Goal: Information Seeking & Learning: Learn about a topic

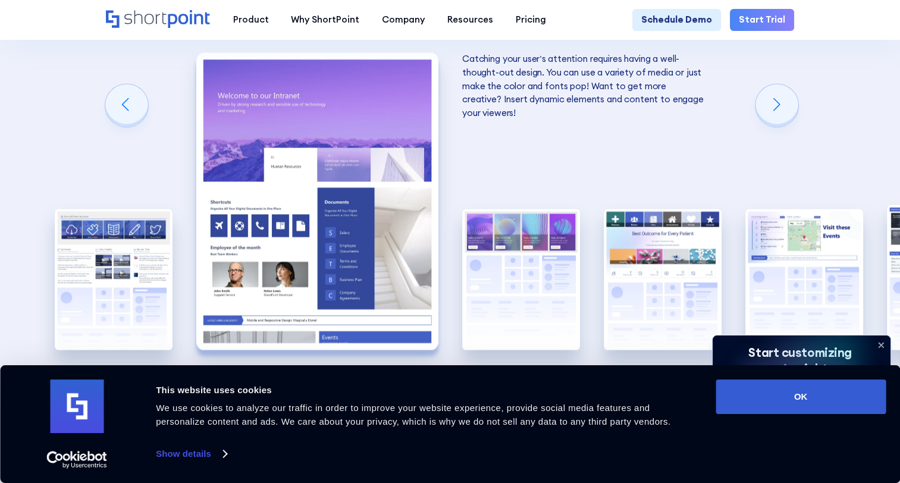
scroll to position [1903, 0]
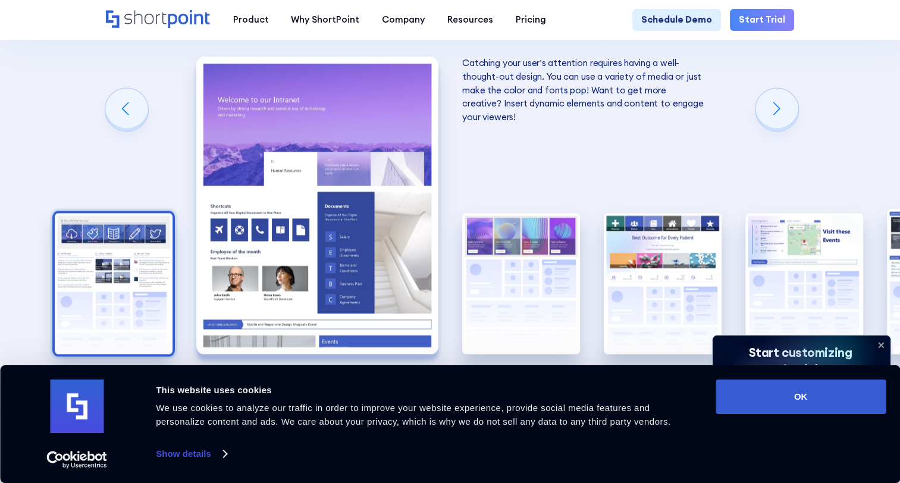
click at [144, 254] on img "1 / 8" at bounding box center [114, 283] width 118 height 141
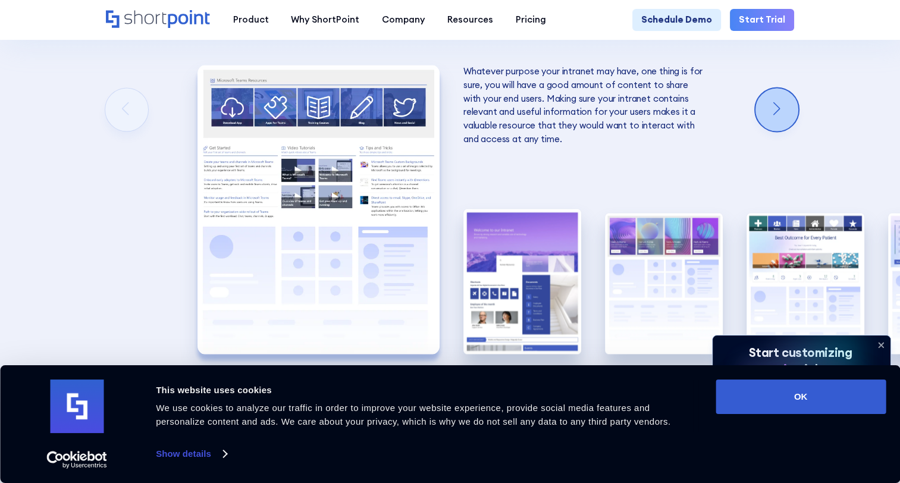
click at [790, 112] on div "Next slide" at bounding box center [776, 109] width 43 height 43
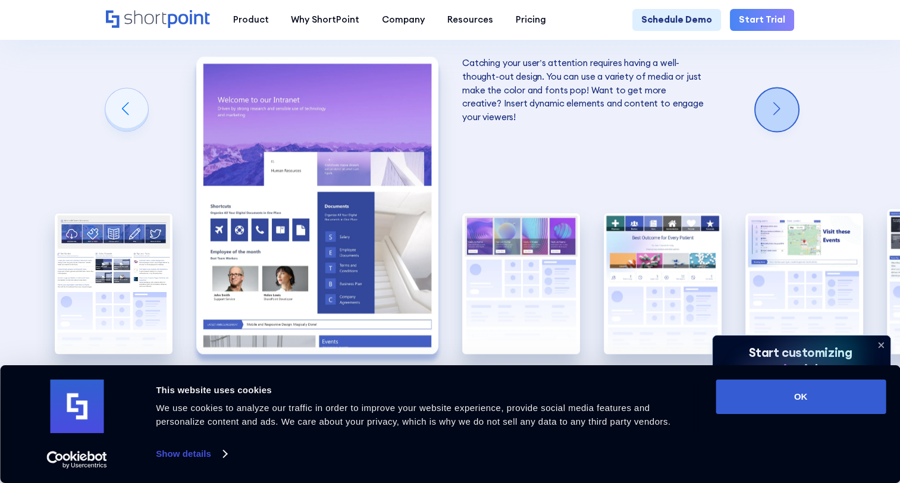
click at [790, 112] on div "Next slide" at bounding box center [776, 109] width 43 height 43
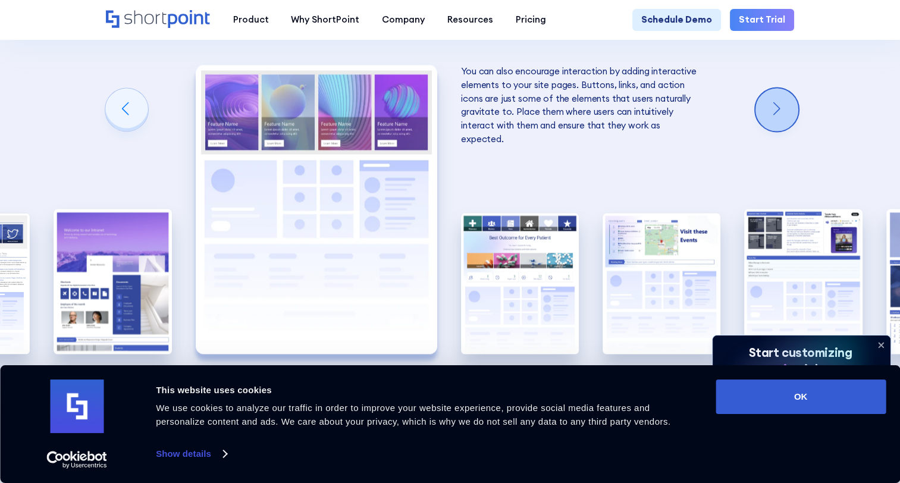
click at [790, 112] on div "Next slide" at bounding box center [776, 109] width 43 height 43
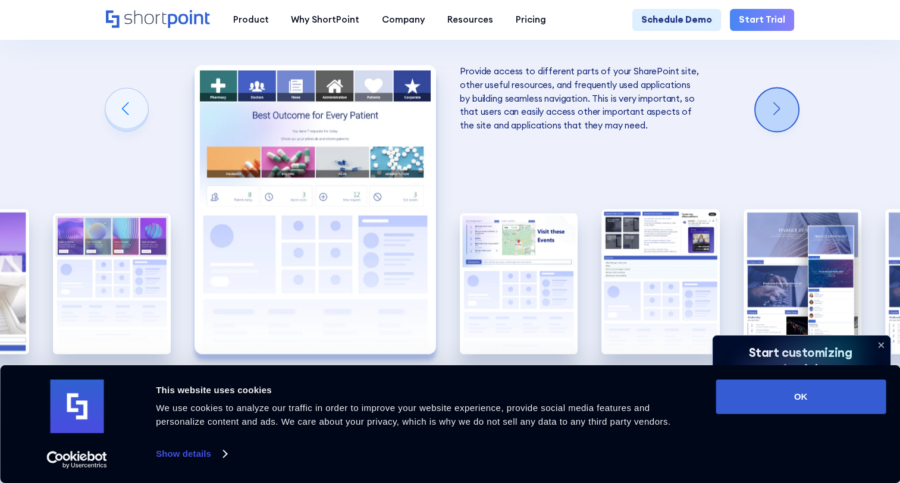
click at [790, 112] on div "Next slide" at bounding box center [776, 109] width 43 height 43
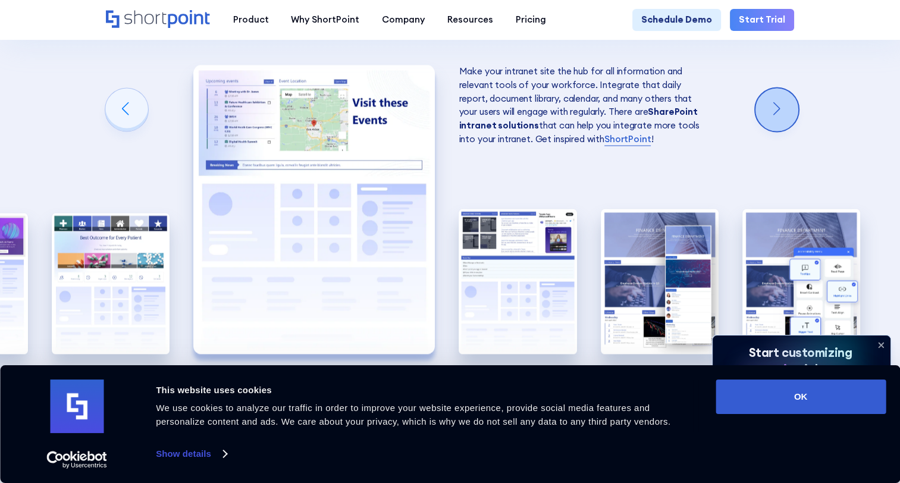
click at [790, 112] on div "Next slide" at bounding box center [776, 109] width 43 height 43
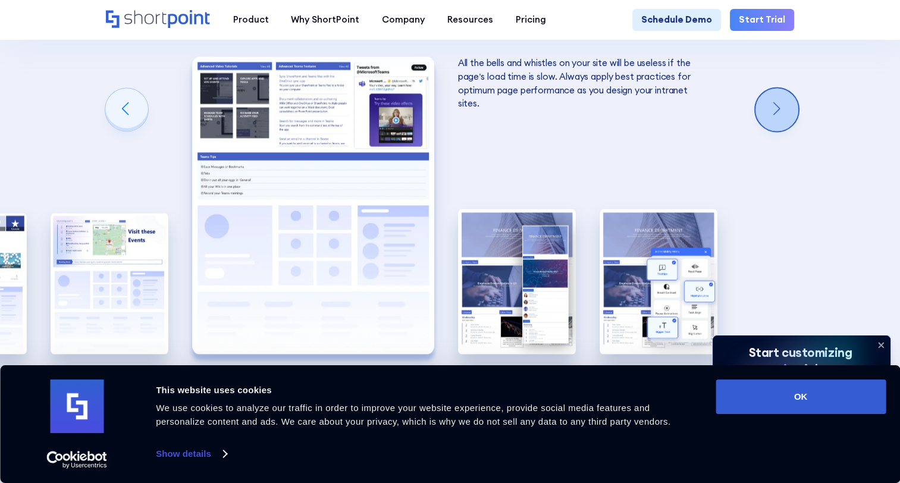
click at [790, 112] on div "Next slide" at bounding box center [776, 109] width 43 height 43
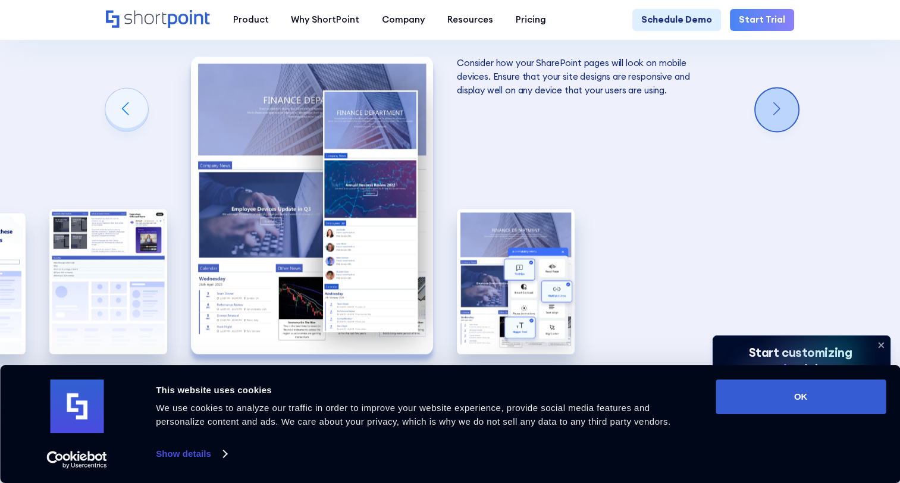
click at [790, 112] on div "Next slide" at bounding box center [776, 109] width 43 height 43
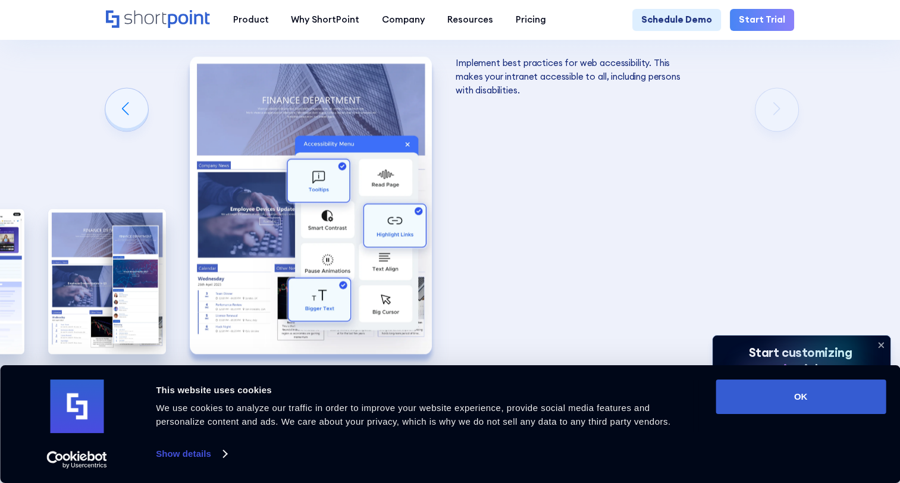
click at [790, 112] on div "Designing Interactive SharePoint Sites What makes a good SharePoint site? The a…" at bounding box center [450, 117] width 900 height 763
click at [118, 100] on div "Previous slide" at bounding box center [126, 109] width 43 height 43
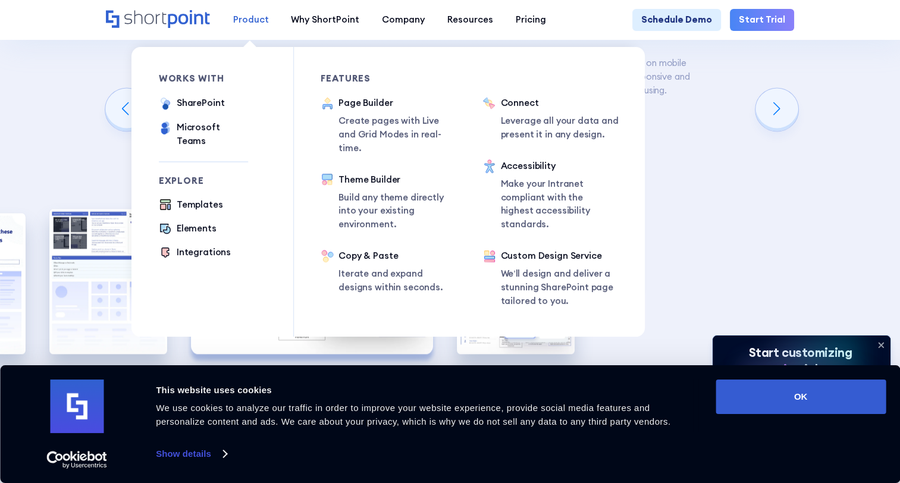
click at [254, 19] on div "Product" at bounding box center [250, 20] width 36 height 14
click at [180, 104] on div "SharePoint" at bounding box center [201, 103] width 48 height 14
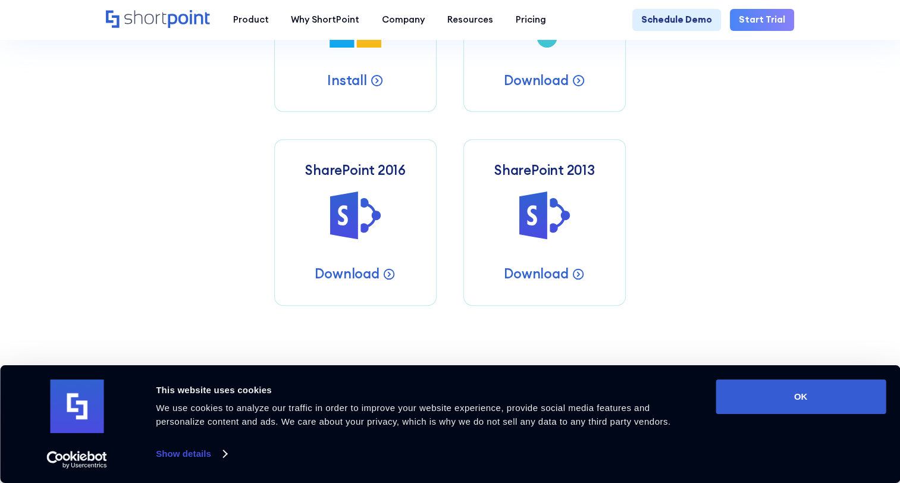
scroll to position [606, 0]
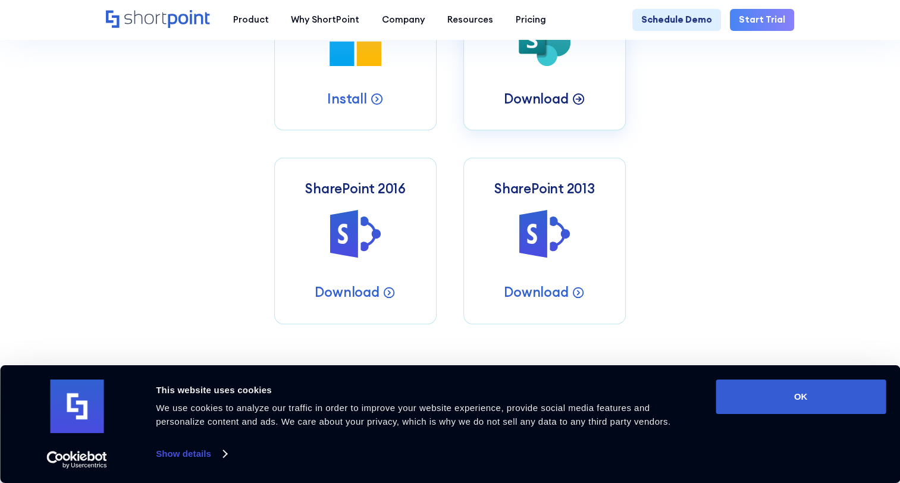
click at [549, 100] on p "Download" at bounding box center [536, 98] width 64 height 17
